Goal: Transaction & Acquisition: Obtain resource

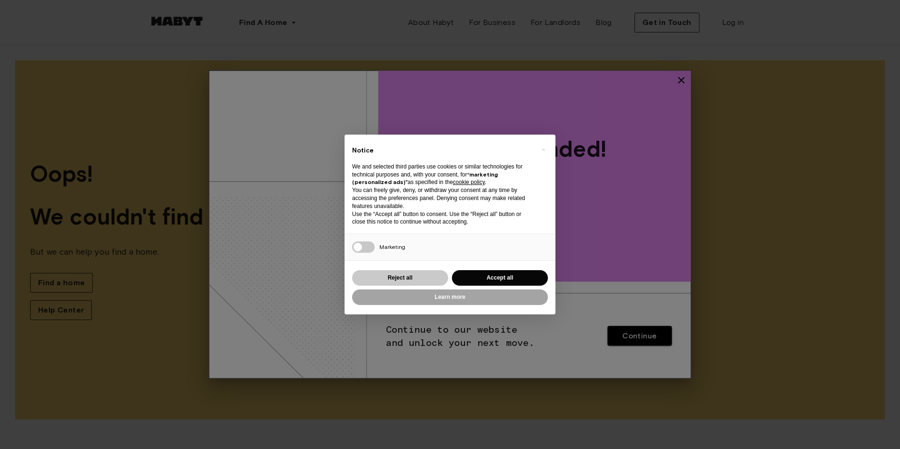
click at [438, 278] on button "Reject all" at bounding box center [400, 278] width 96 height 16
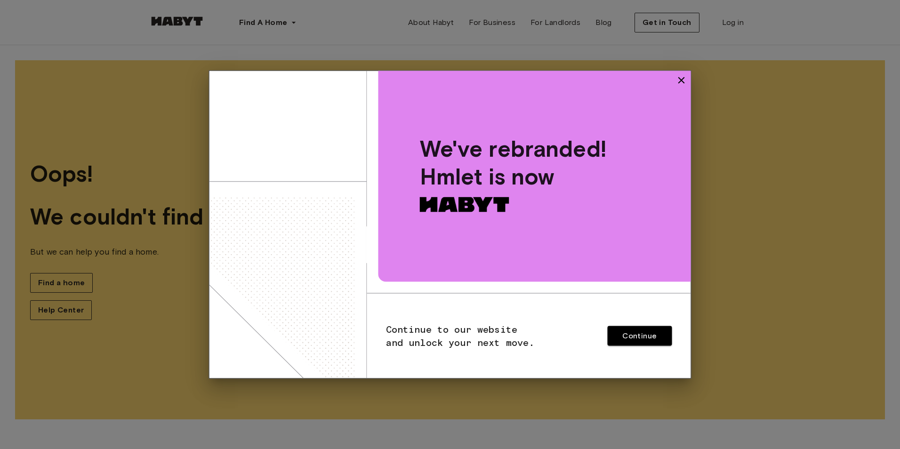
click at [682, 80] on icon "button" at bounding box center [682, 80] width 7 height 7
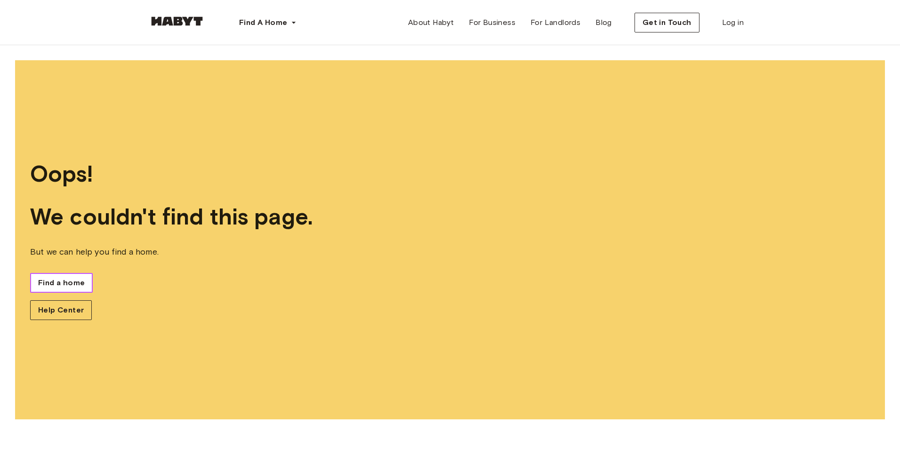
click at [54, 283] on span "Find a home" at bounding box center [61, 282] width 47 height 11
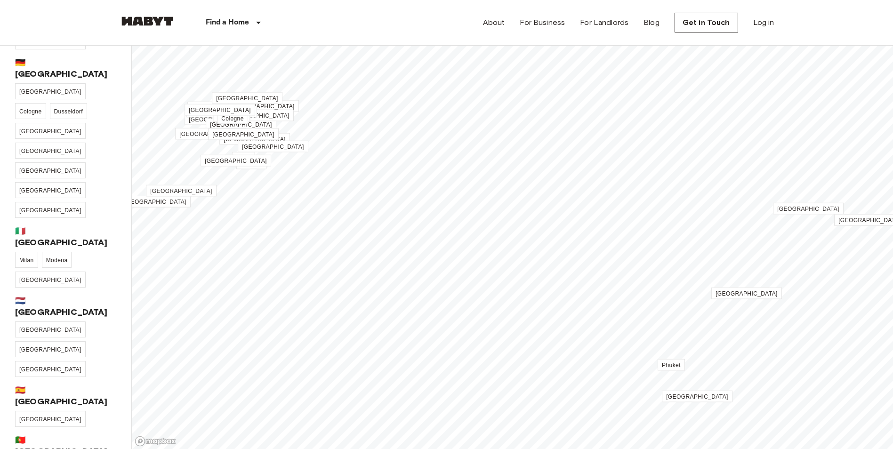
scroll to position [207, 0]
